Goal: Information Seeking & Learning: Learn about a topic

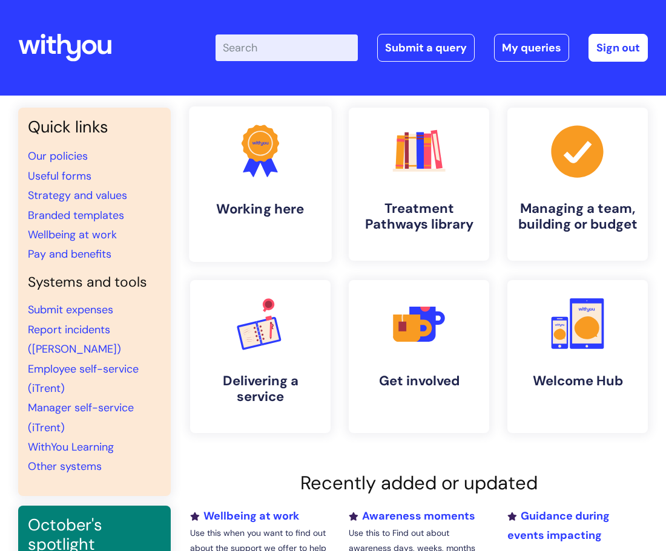
click at [267, 163] on icon at bounding box center [267, 164] width 20 height 26
click at [442, 181] on icon ".cls-1{fill:#f89b22;}.cls-1,.cls-2,.cls-3,.cls-4,.cls-5,.cls-6,.cls-7{stroke-wi…" at bounding box center [418, 151] width 60 height 60
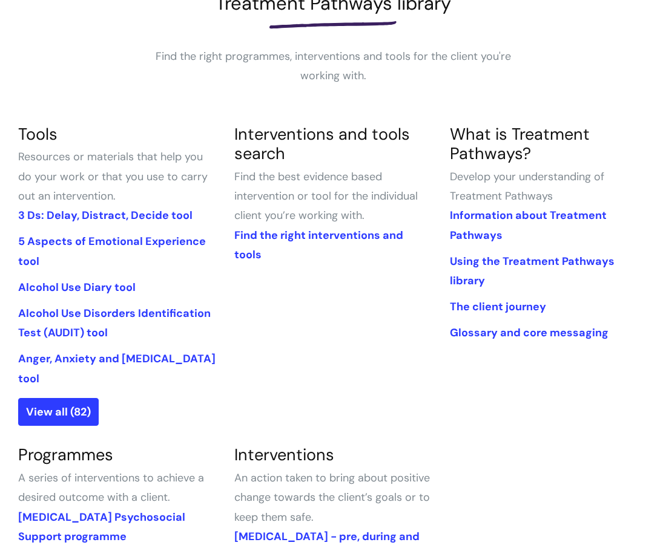
scroll to position [201, 0]
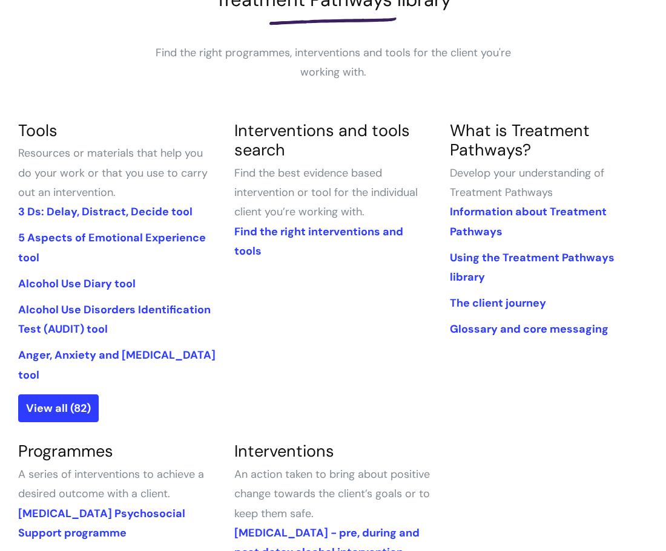
click at [244, 396] on div "Tools Resources or materials that help you do your work or that you use to carr…" at bounding box center [332, 471] width 647 height 701
click at [74, 209] on link "3 Ds: Delay, Distract, Decide tool" at bounding box center [105, 212] width 174 height 15
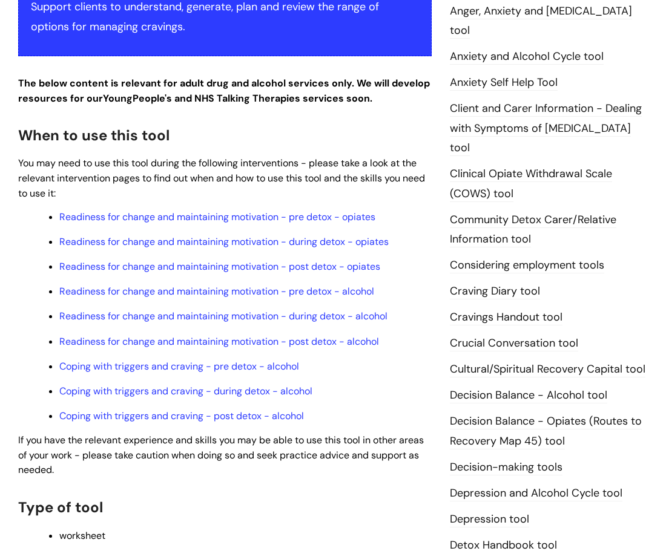
scroll to position [297, 0]
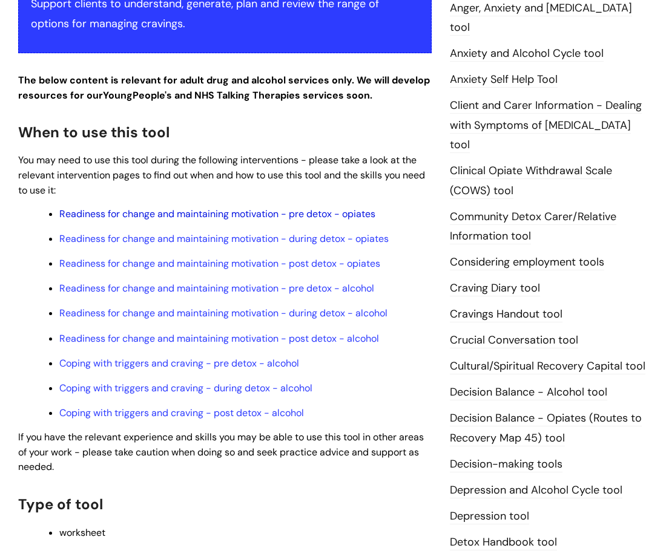
click at [111, 212] on link "Readiness for change and maintaining motivation - pre detox - opiates" at bounding box center [217, 214] width 316 height 13
